Goal: Communication & Community: Answer question/provide support

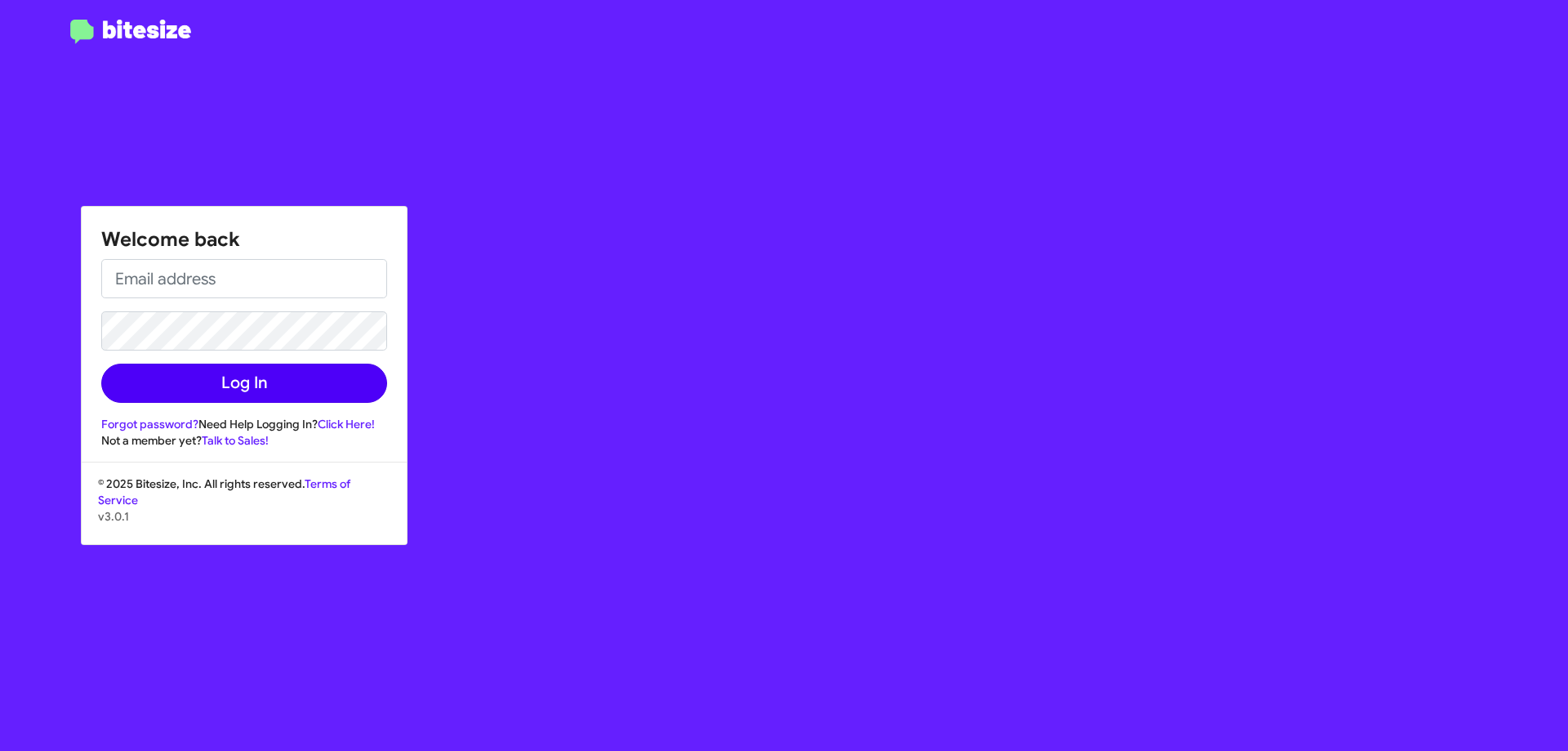
type input "[EMAIL_ADDRESS][DOMAIN_NAME]"
click at [282, 382] on button "Log In" at bounding box center [244, 383] width 285 height 39
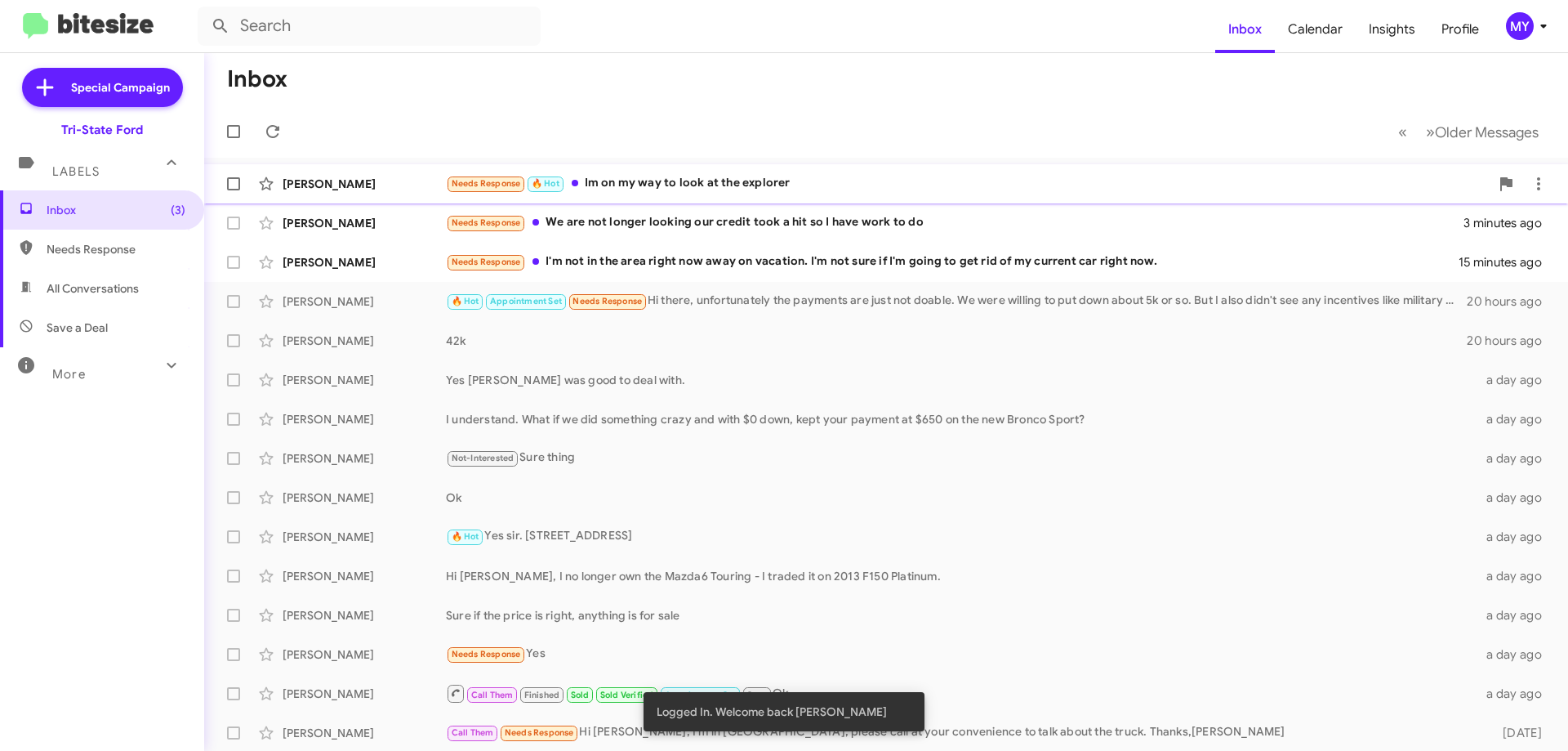
click at [677, 184] on div "Needs Response 🔥 Hot Im on my way to look at the explorer" at bounding box center [968, 183] width 1044 height 19
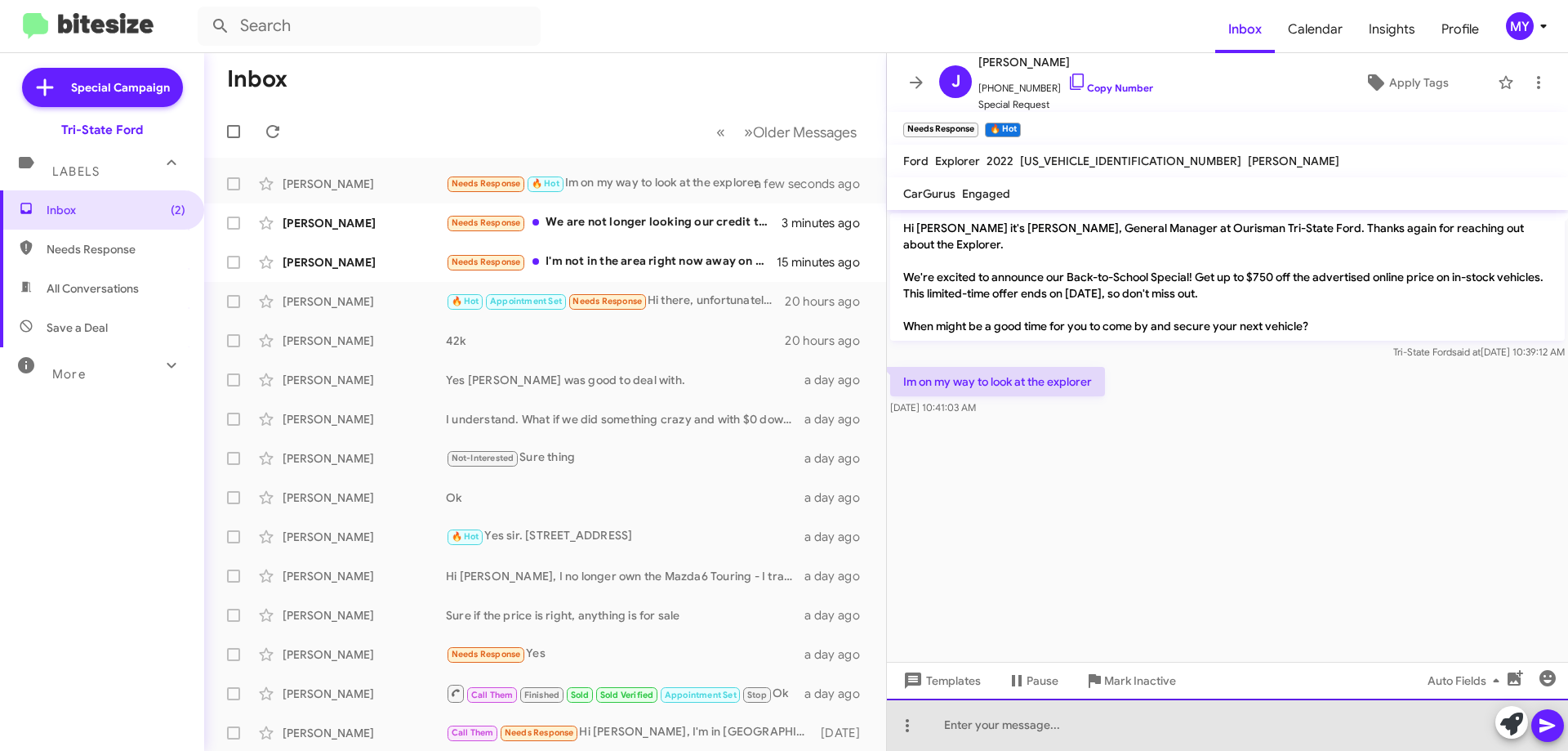
click at [1008, 727] on div at bounding box center [1228, 724] width 681 height 52
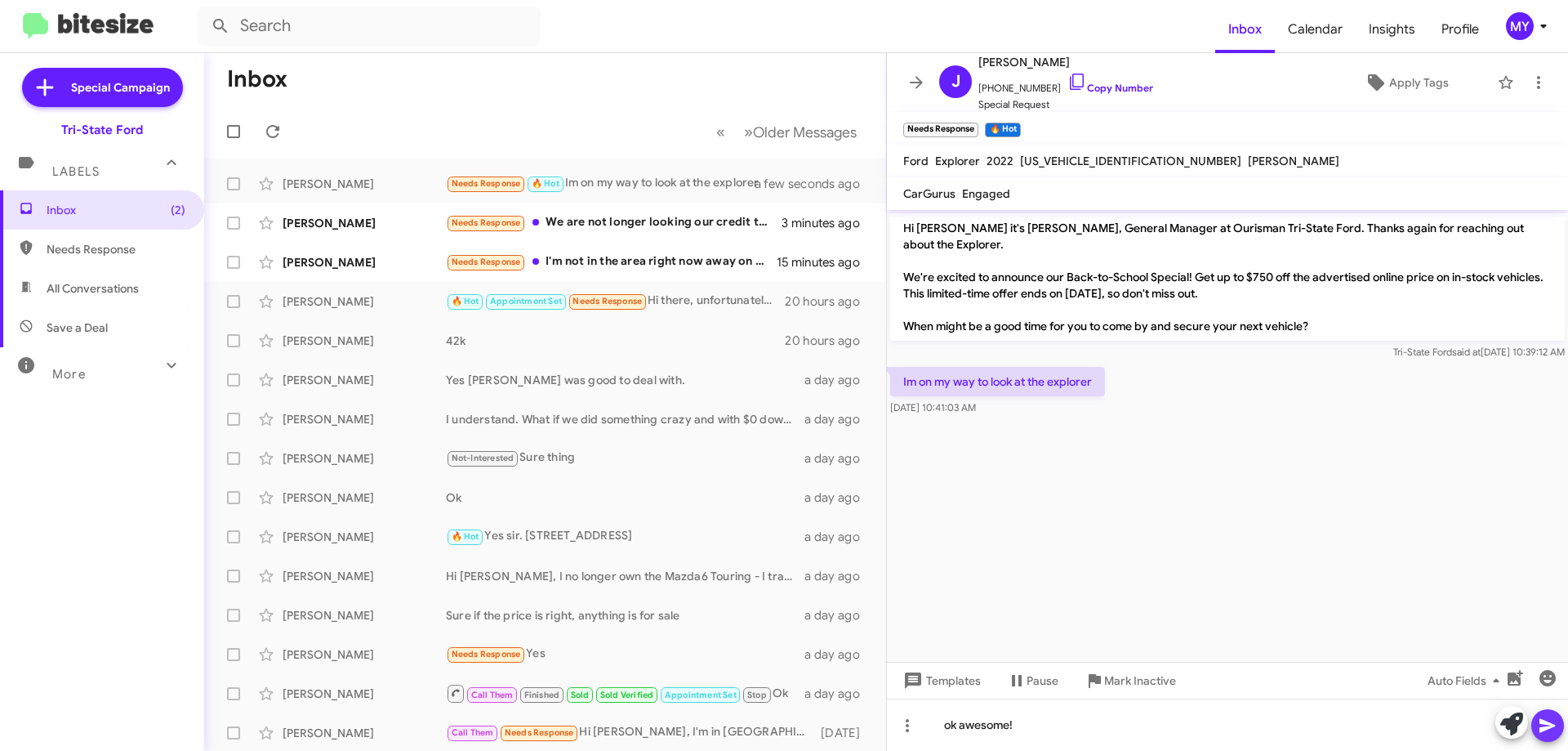
click at [1542, 722] on icon at bounding box center [1548, 726] width 16 height 14
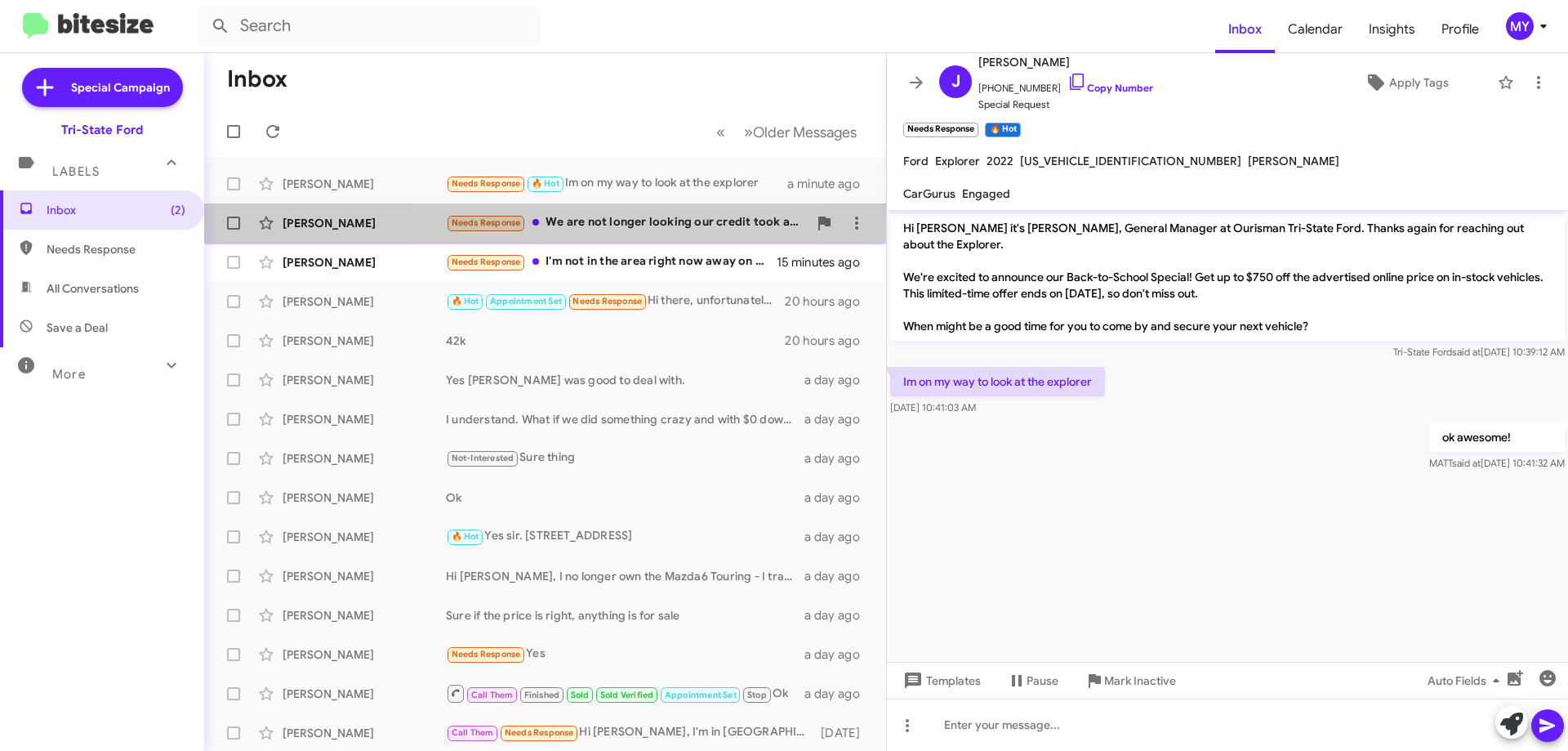
click at [639, 209] on div "[PERSON_NAME] Needs Response We are not longer looking our credit took a hit so…" at bounding box center [545, 223] width 656 height 33
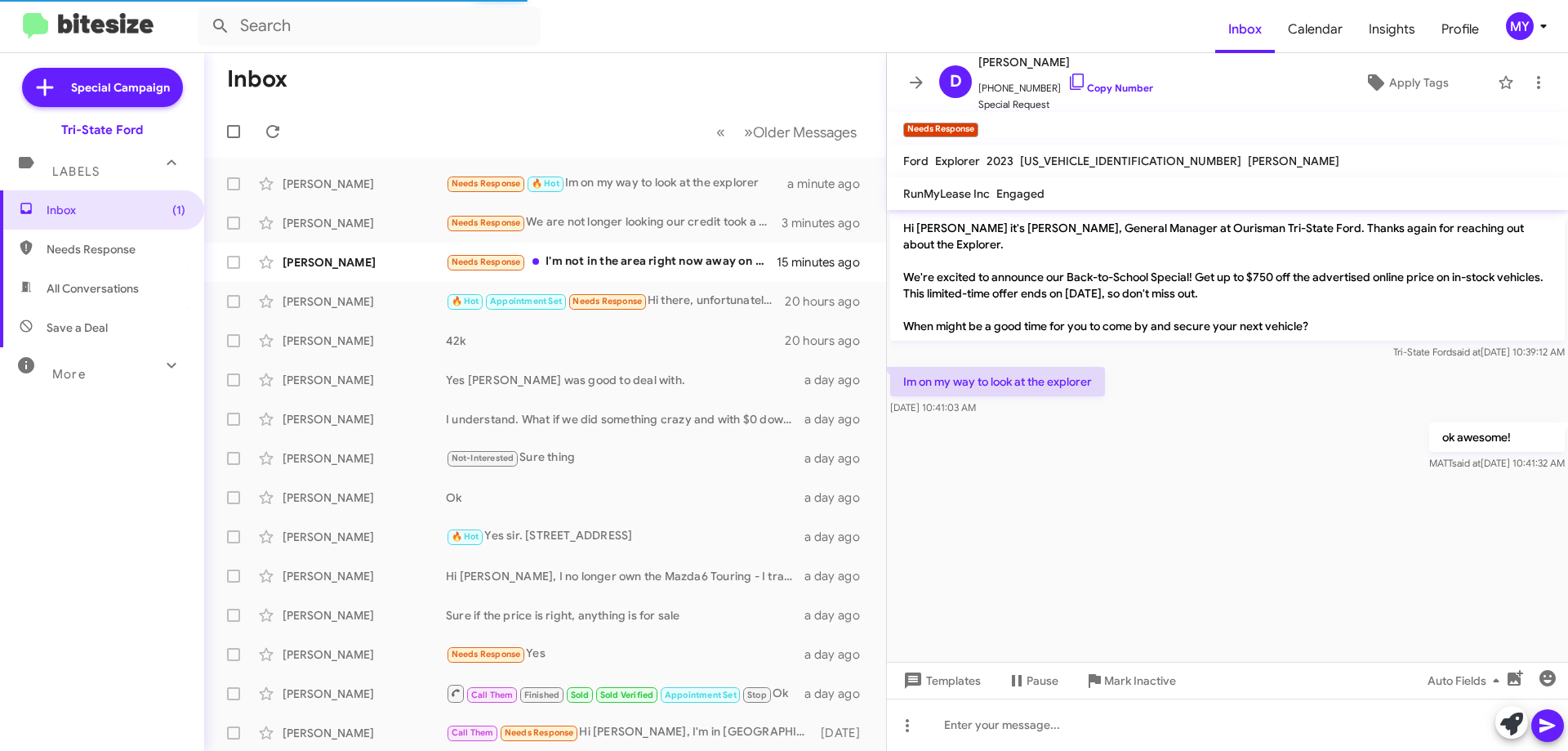
scroll to position [374, 0]
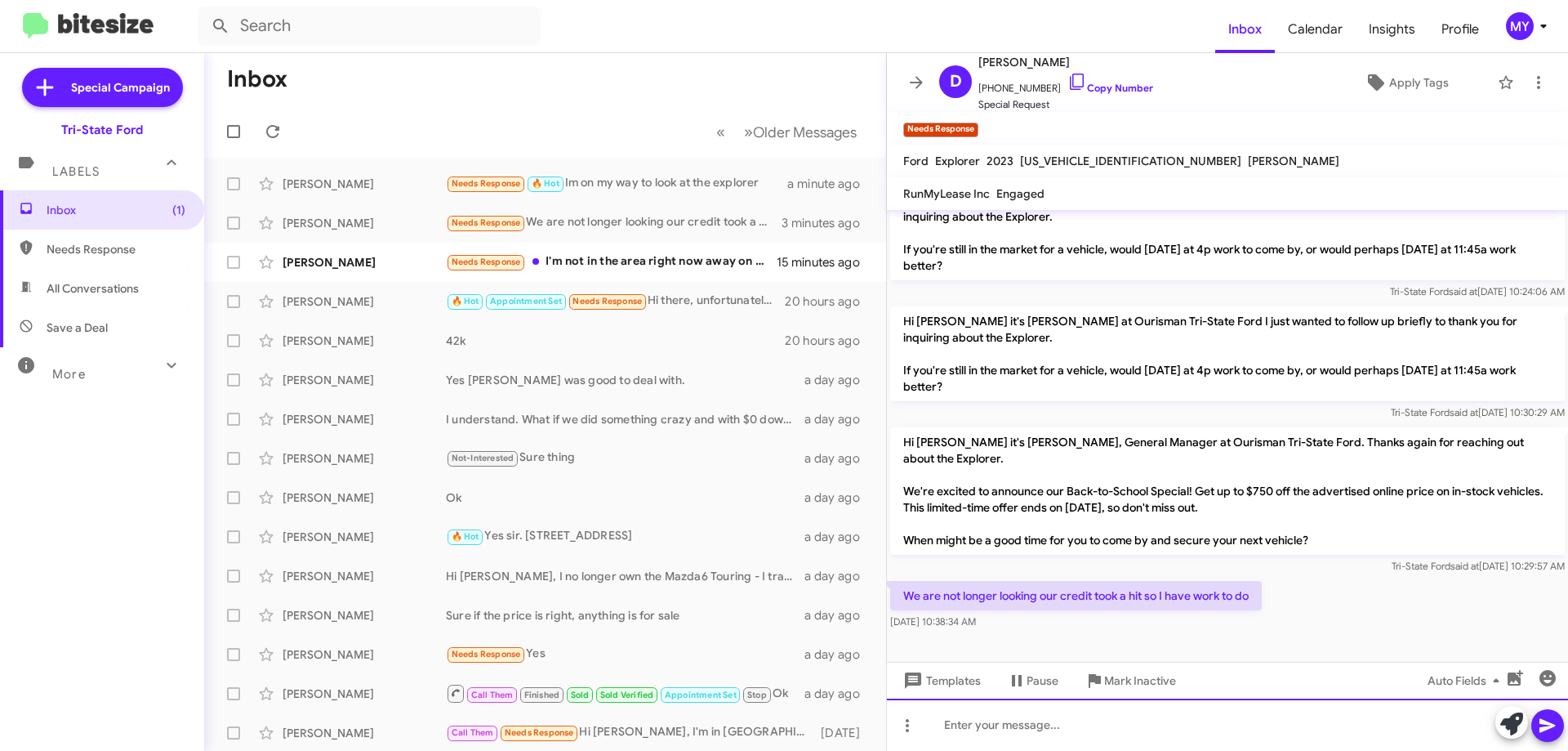
click at [1071, 720] on div at bounding box center [1228, 724] width 681 height 52
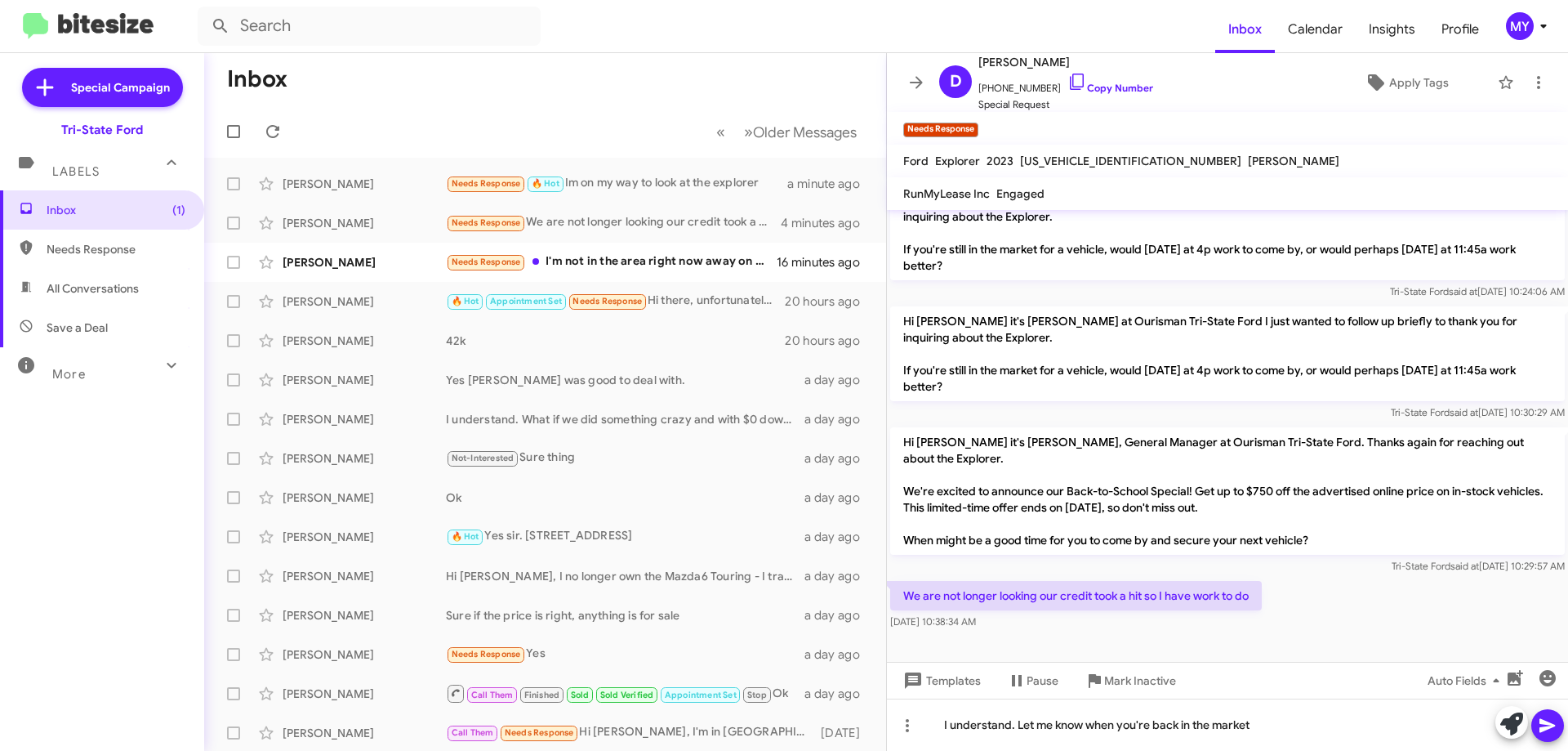
click at [1547, 724] on icon at bounding box center [1548, 726] width 16 height 14
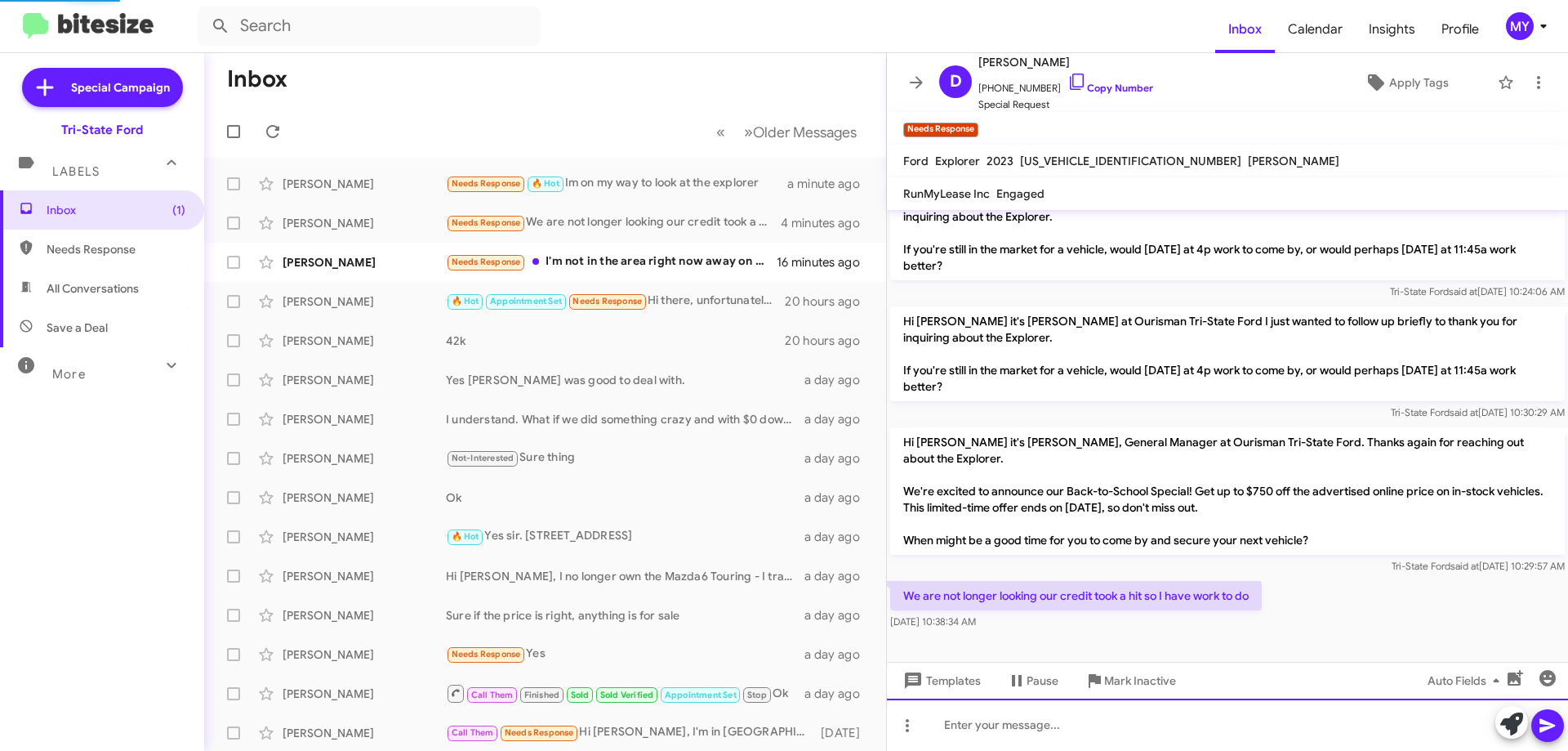
scroll to position [0, 0]
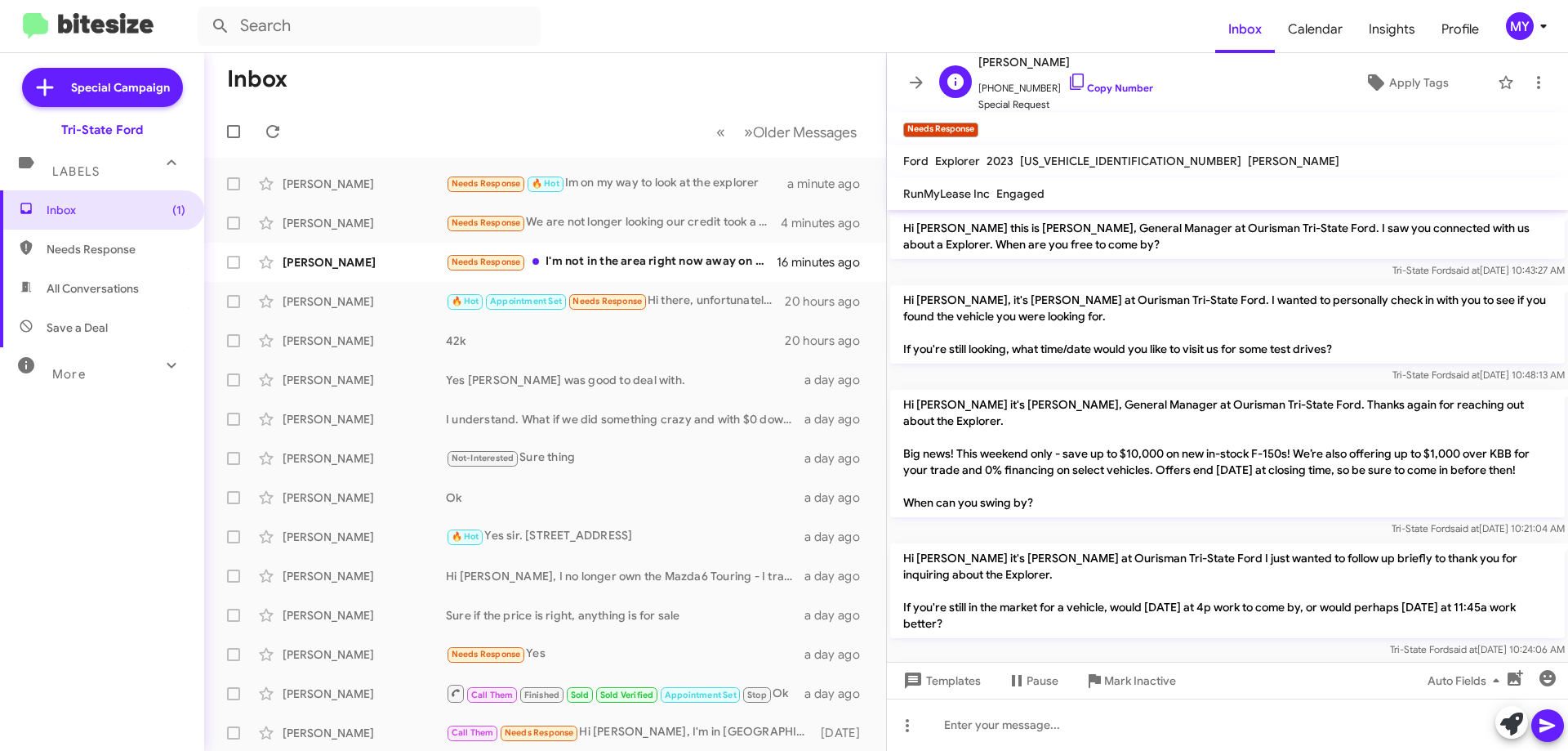
click at [1071, 81] on span "[PHONE_NUMBER] Copy Number" at bounding box center [1065, 84] width 175 height 25
click at [1067, 78] on icon at bounding box center [1077, 82] width 20 height 20
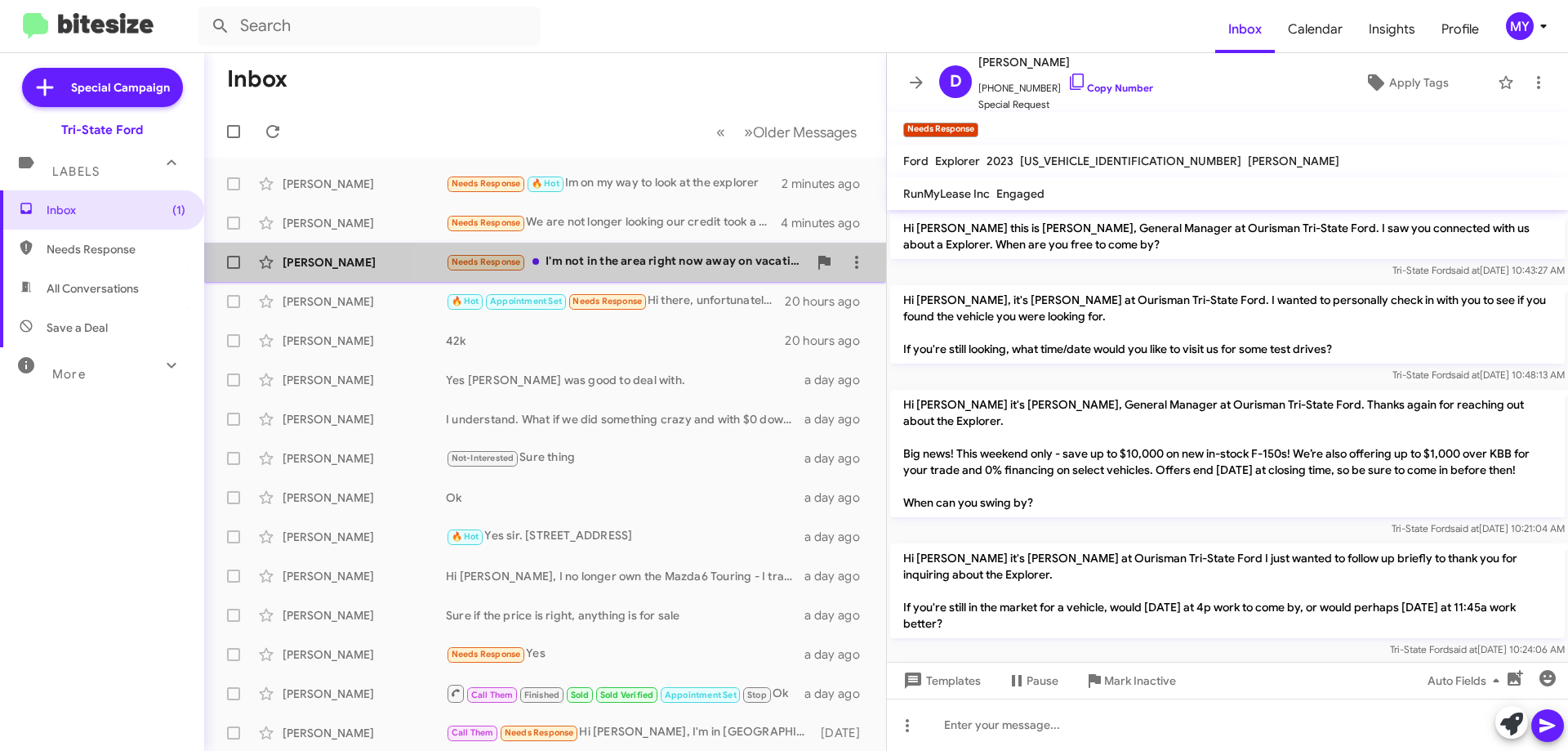
click at [685, 261] on div "Needs Response I'm not in the area right now away on vacation. I'm not sure if …" at bounding box center [627, 262] width 362 height 19
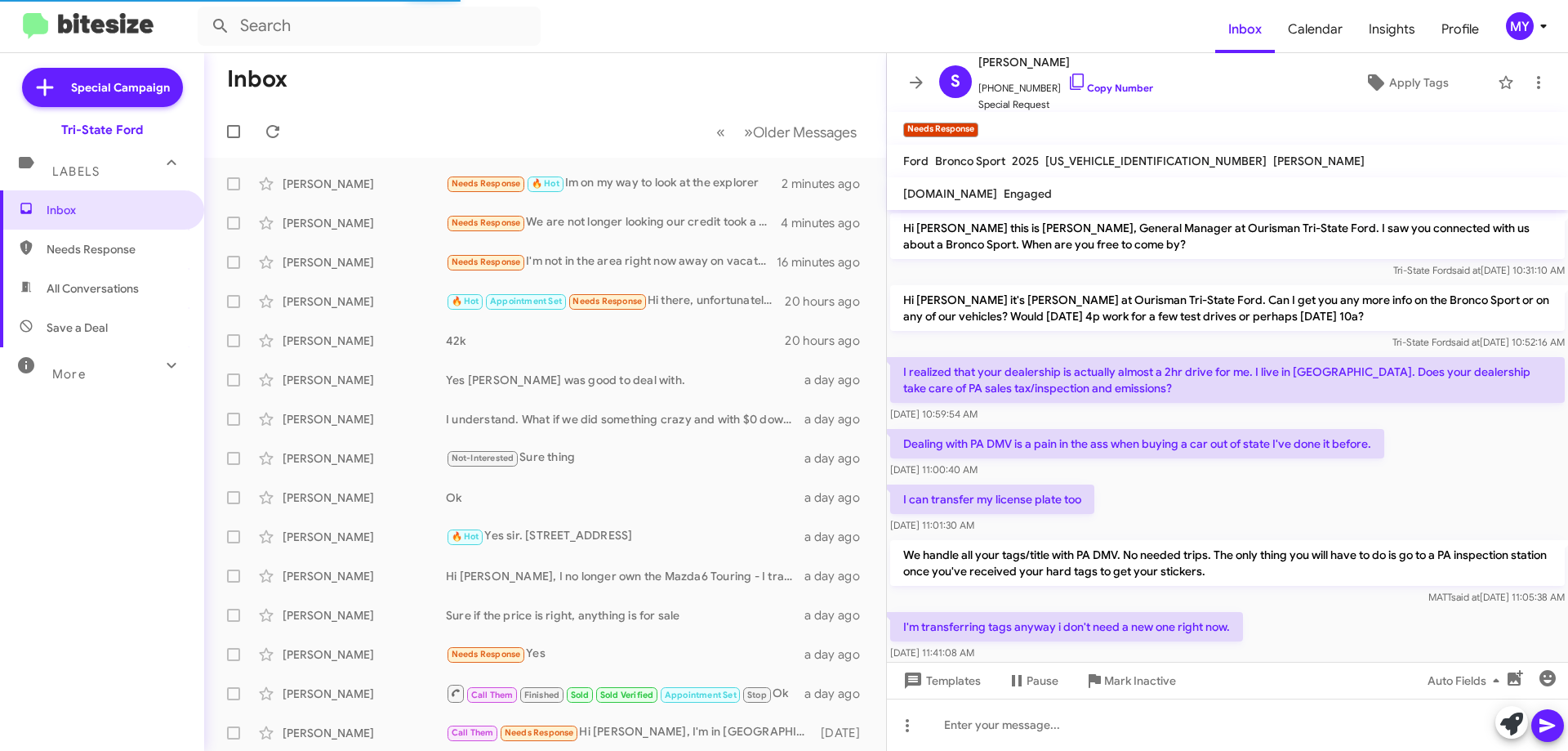
scroll to position [325, 0]
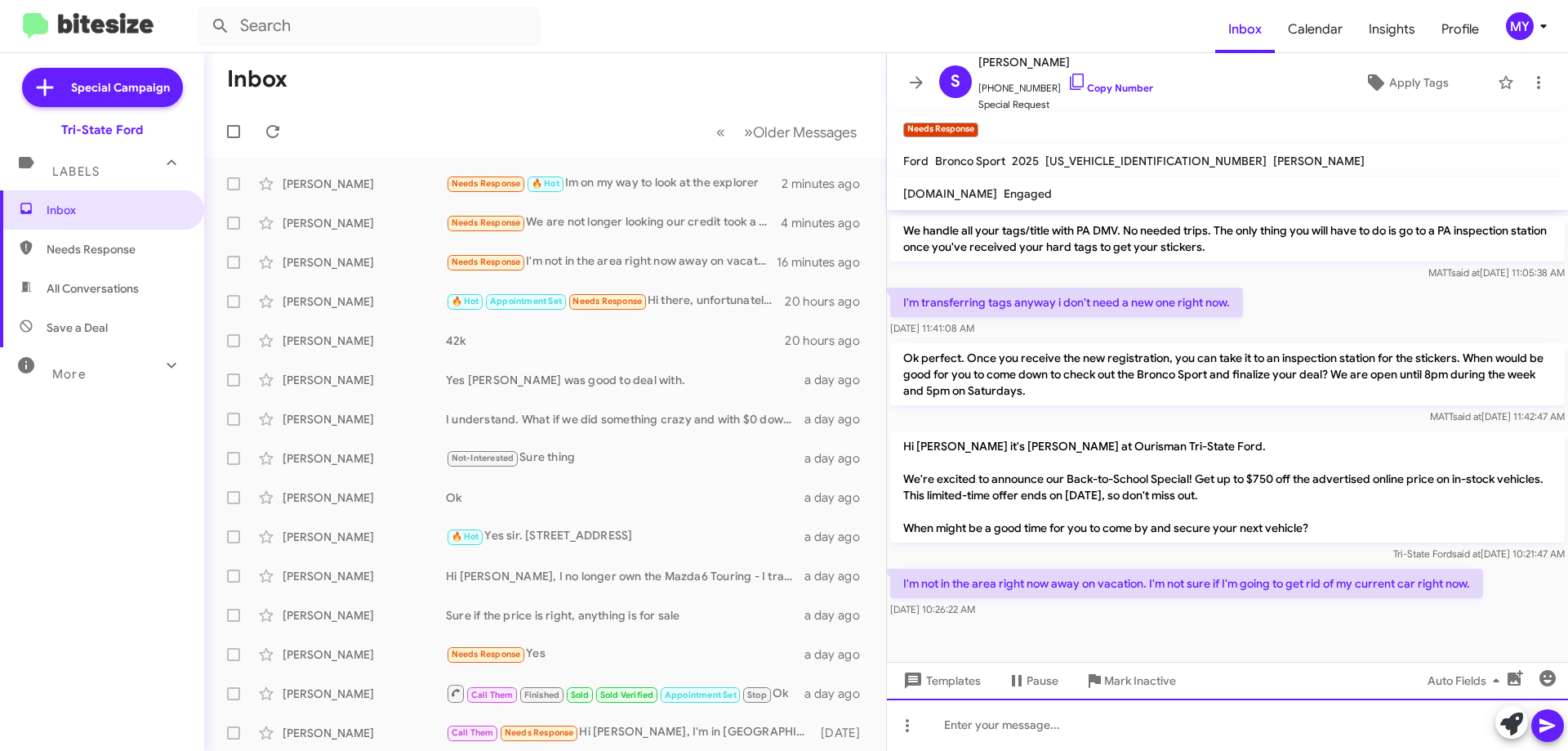
click at [1150, 730] on div at bounding box center [1228, 724] width 681 height 52
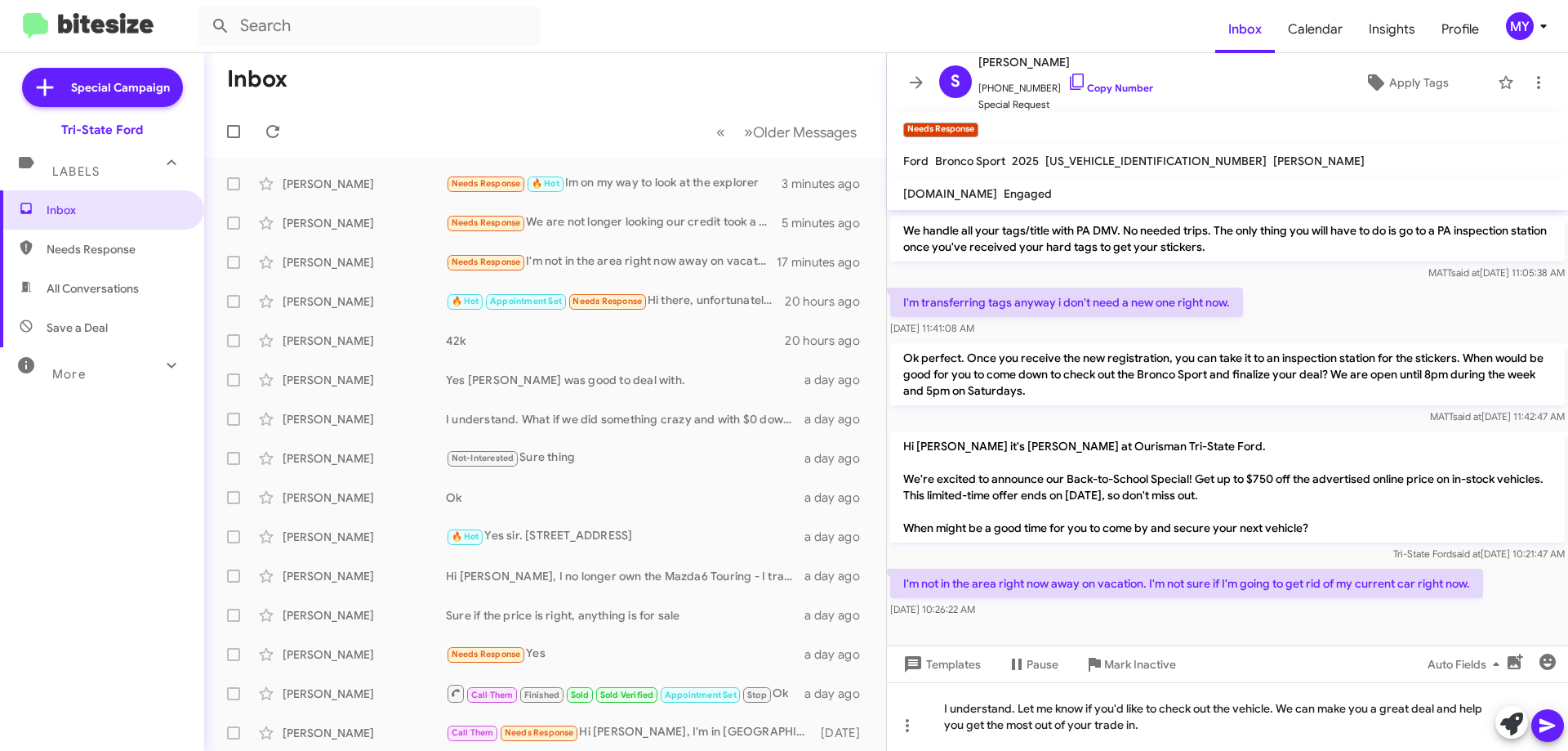
click at [1542, 722] on icon at bounding box center [1548, 726] width 16 height 14
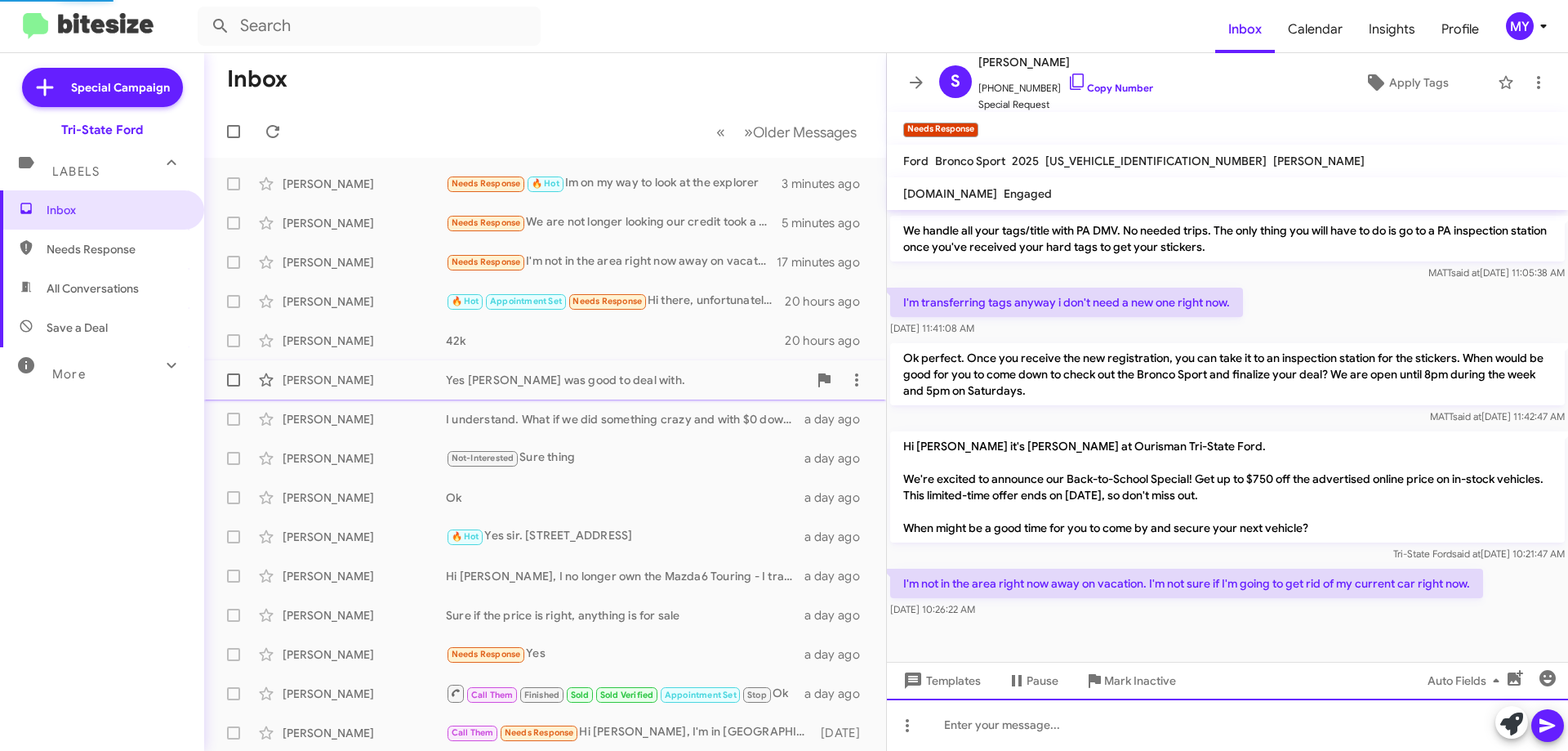
scroll to position [0, 0]
